Goal: Transaction & Acquisition: Register for event/course

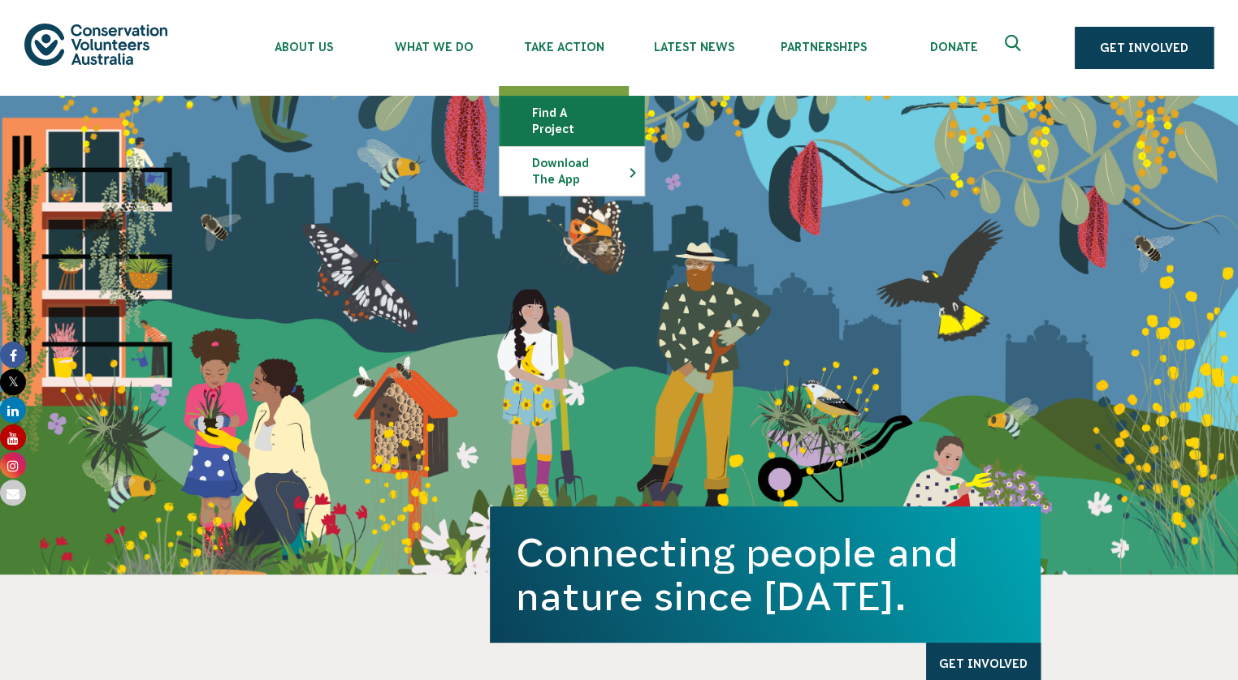
click at [599, 116] on link "Find a project" at bounding box center [571, 121] width 145 height 49
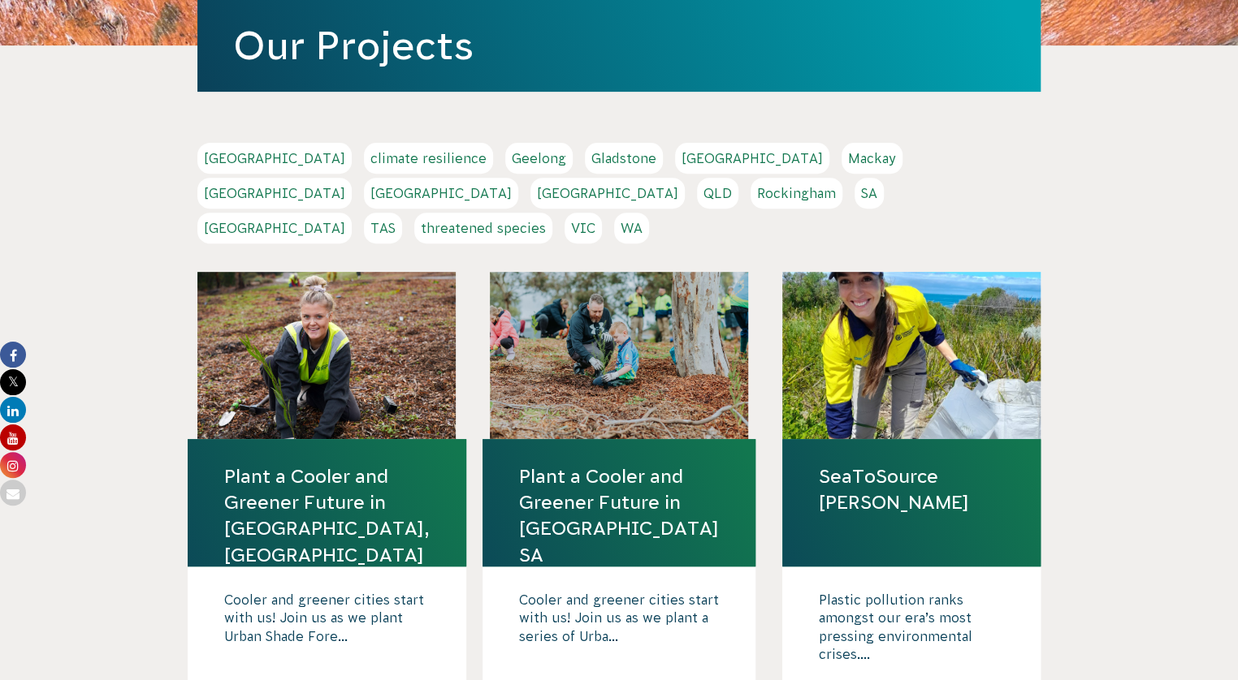
scroll to position [266, 0]
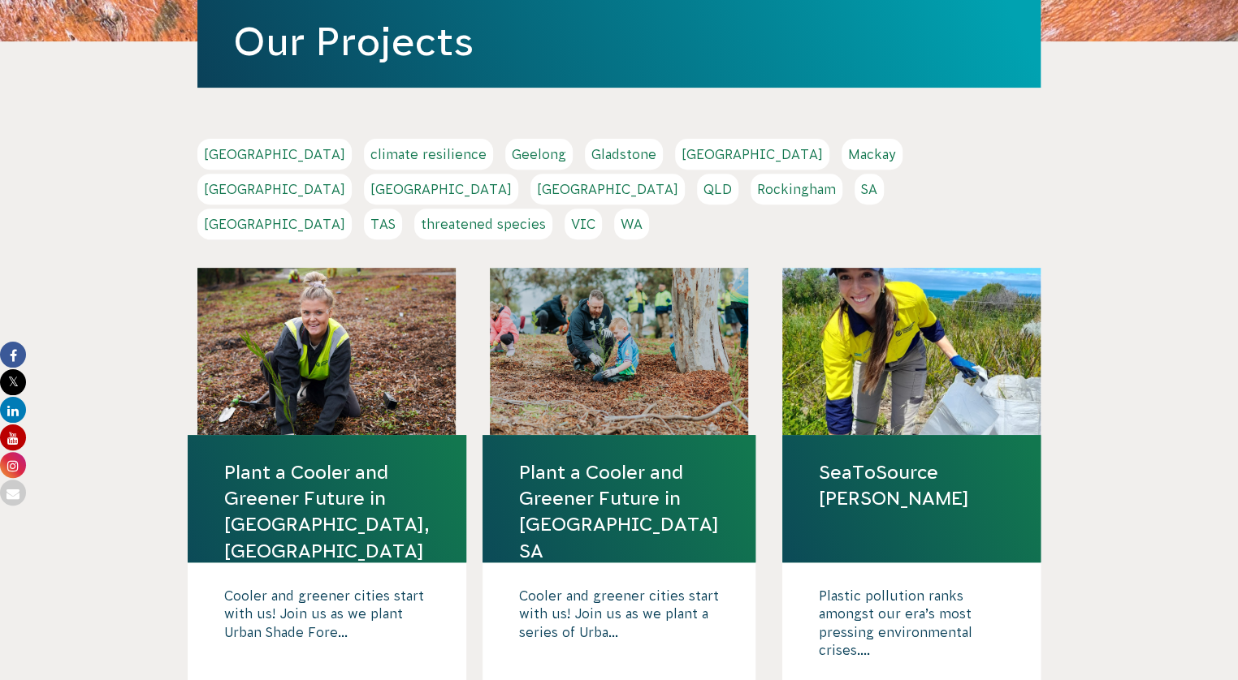
click at [345, 460] on link "Plant a Cooler and Greener Future in [GEOGRAPHIC_DATA], [GEOGRAPHIC_DATA]" at bounding box center [326, 512] width 205 height 105
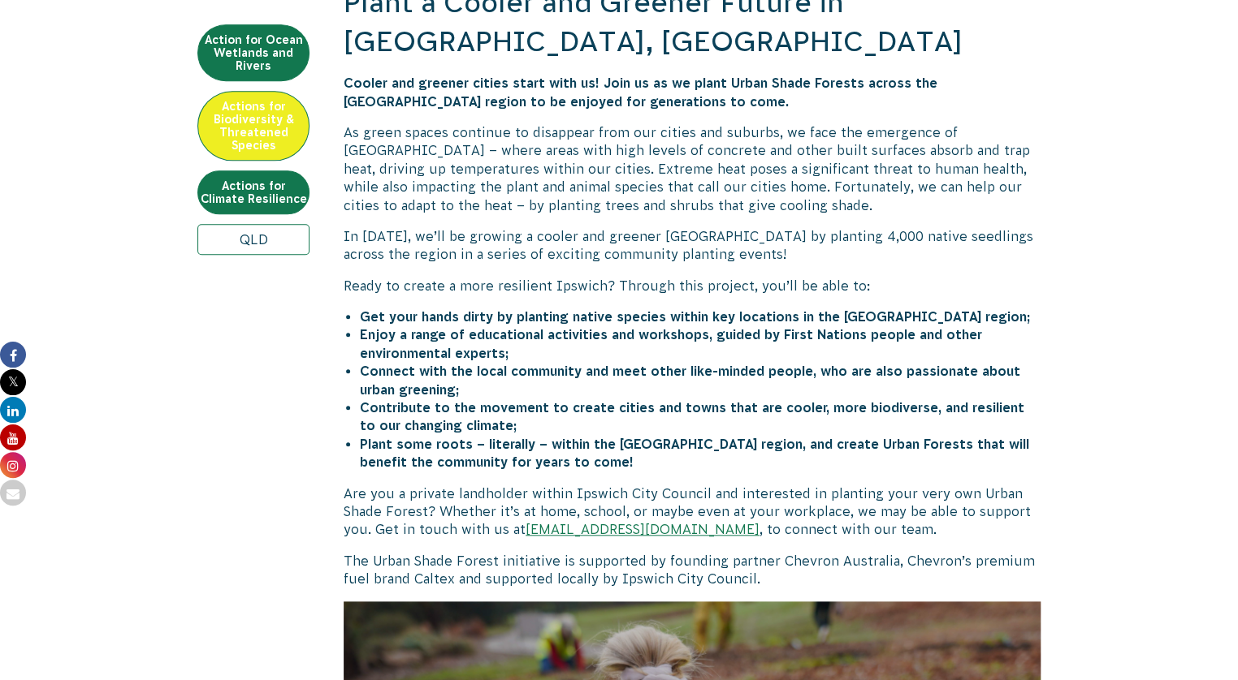
scroll to position [870, 0]
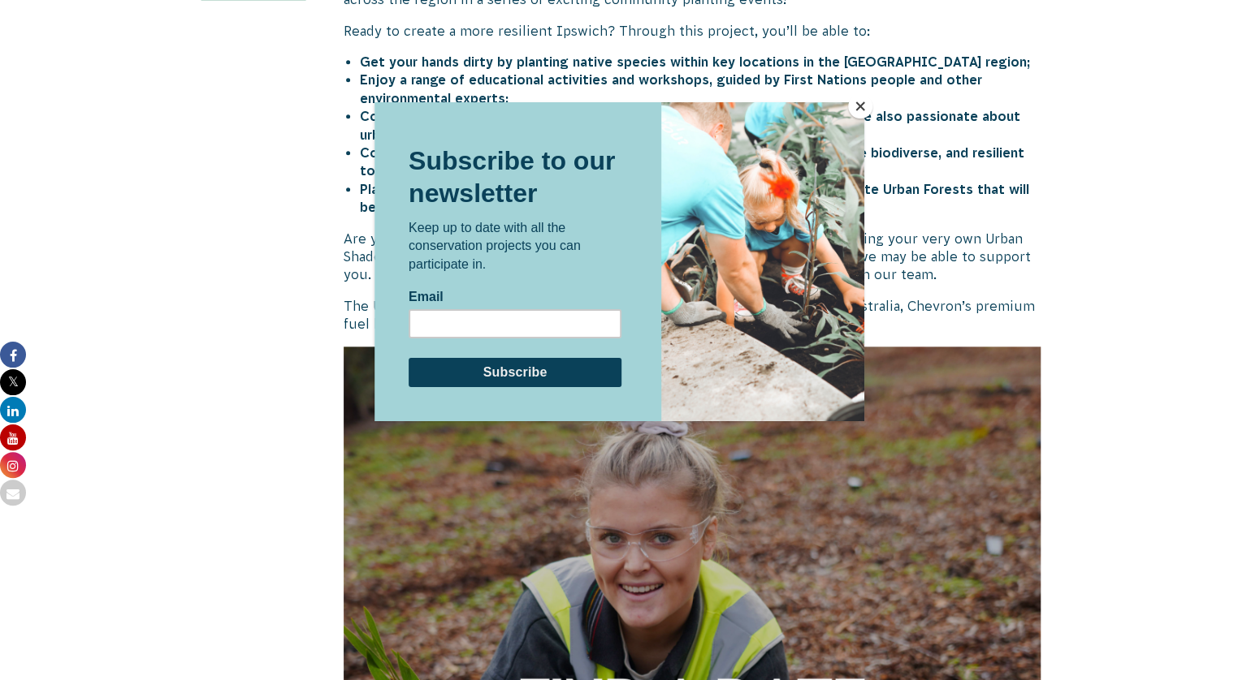
click at [854, 108] on button "Close" at bounding box center [860, 106] width 24 height 24
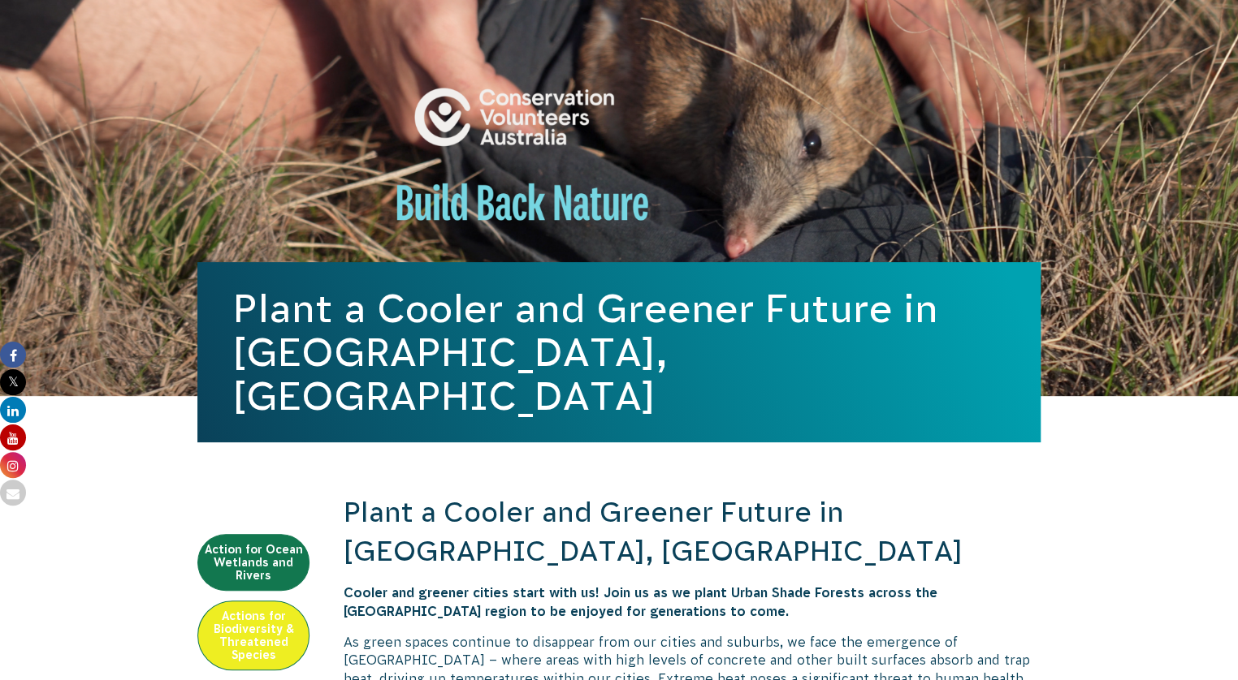
scroll to position [0, 0]
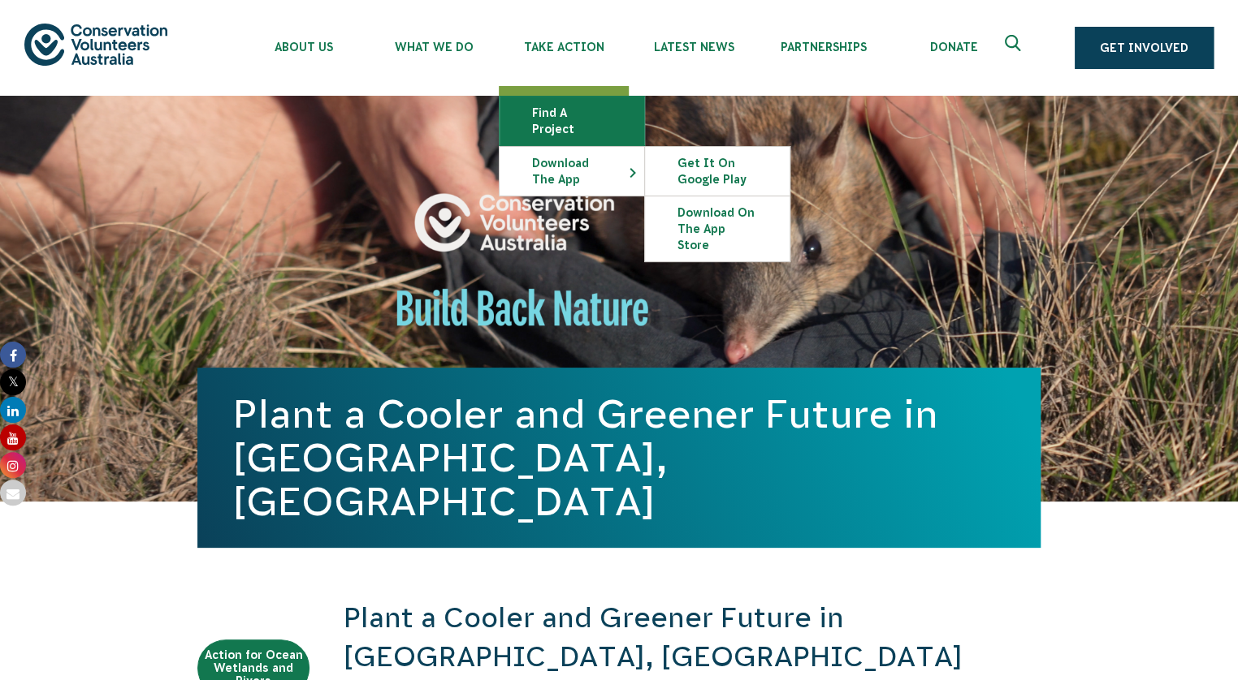
click at [593, 120] on link "Find a project" at bounding box center [571, 121] width 145 height 49
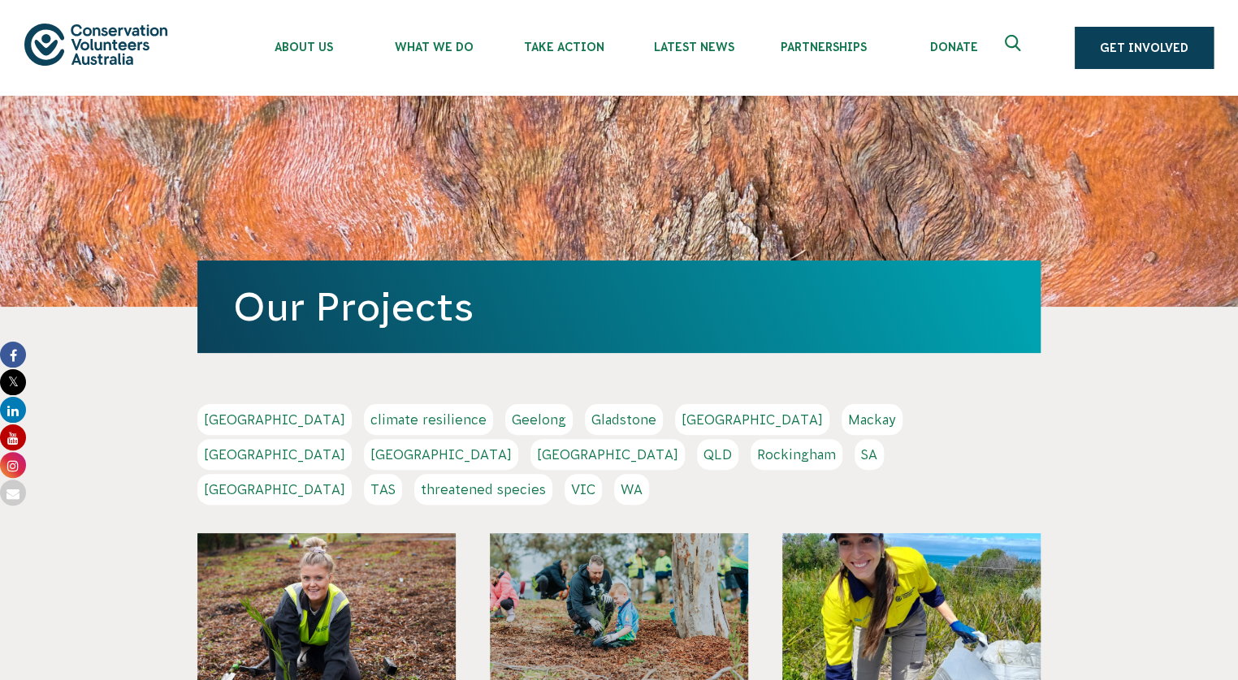
click at [729, 579] on div at bounding box center [619, 617] width 258 height 167
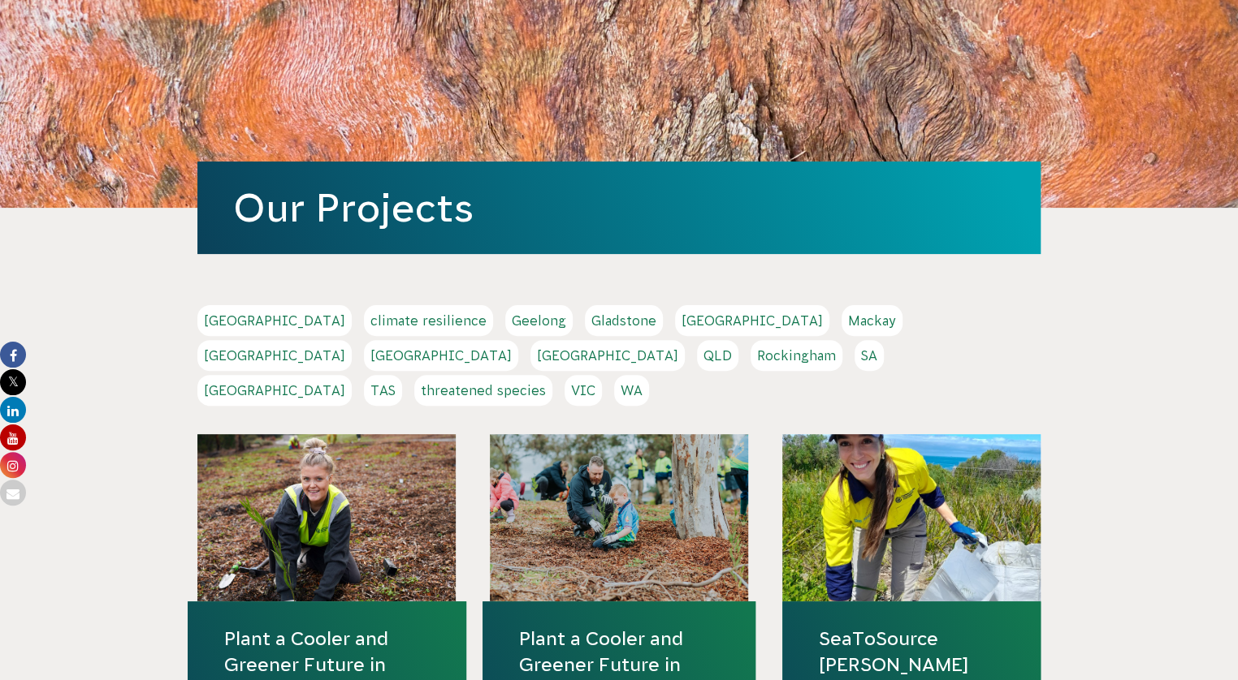
scroll to position [262, 0]
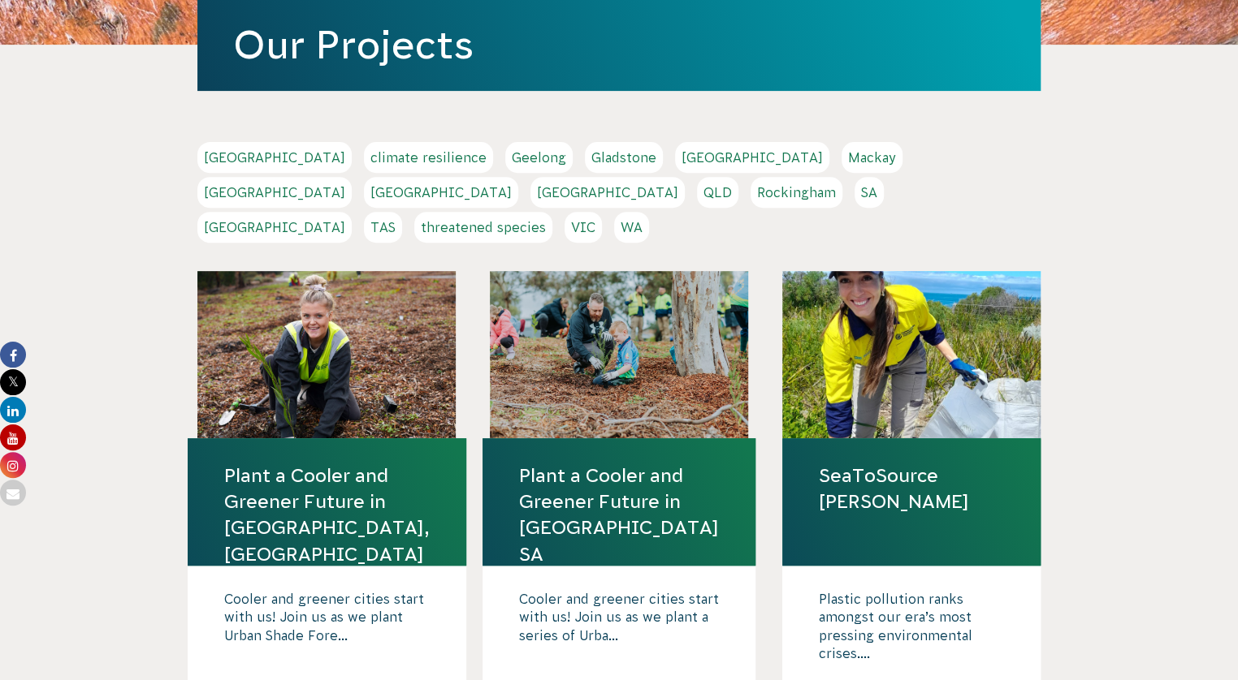
click at [626, 496] on link "Plant a Cooler and Greener Future in Campbelltown SA" at bounding box center [619, 515] width 200 height 105
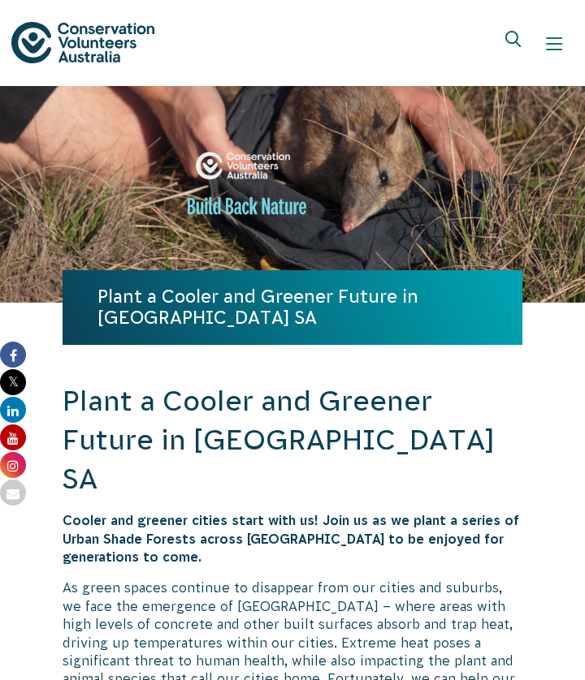
click at [568, 227] on div "Plant a Cooler and Greener Future in [GEOGRAPHIC_DATA] SA" at bounding box center [292, 201] width 573 height 231
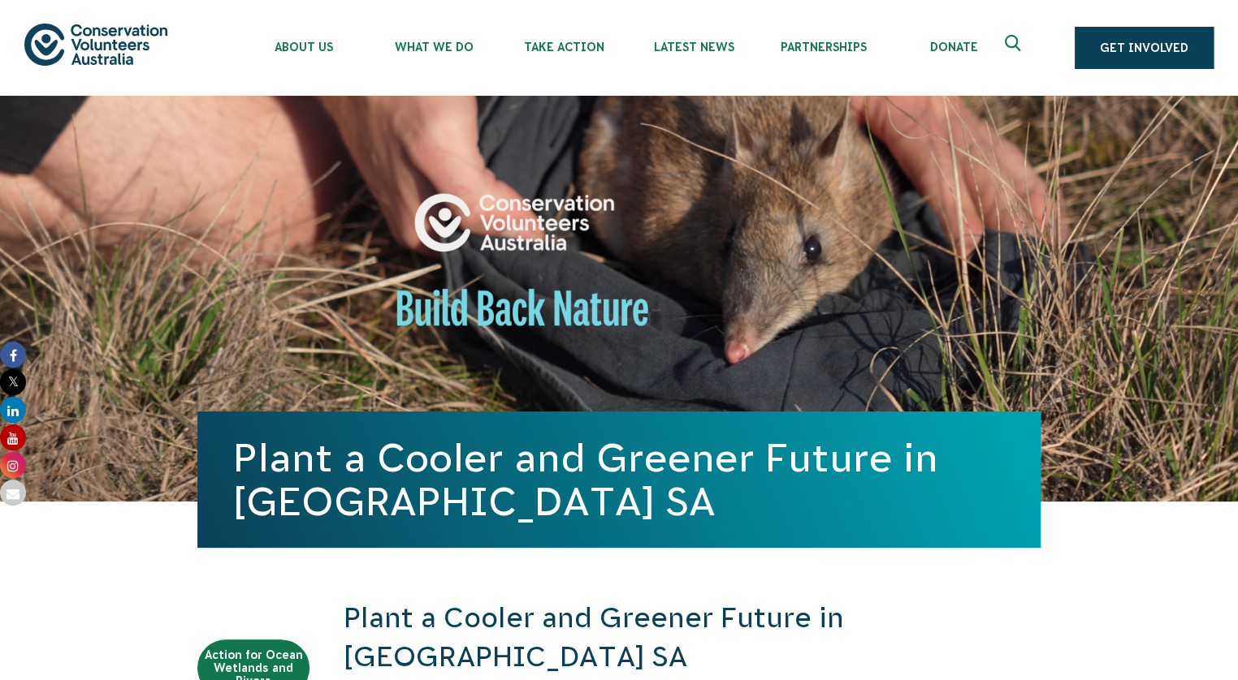
click at [852, 135] on div "Plant a Cooler and Greener Future in [GEOGRAPHIC_DATA] SA" at bounding box center [618, 299] width 843 height 406
